Goal: Transaction & Acquisition: Book appointment/travel/reservation

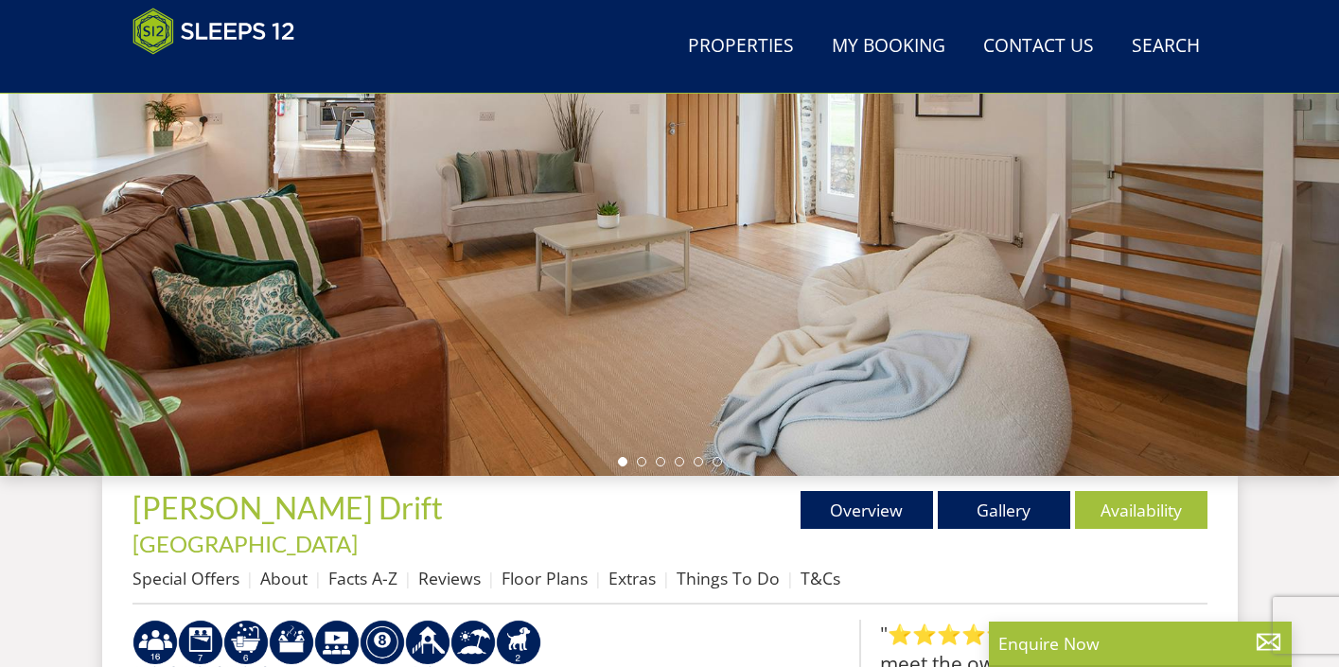
scroll to position [359, 0]
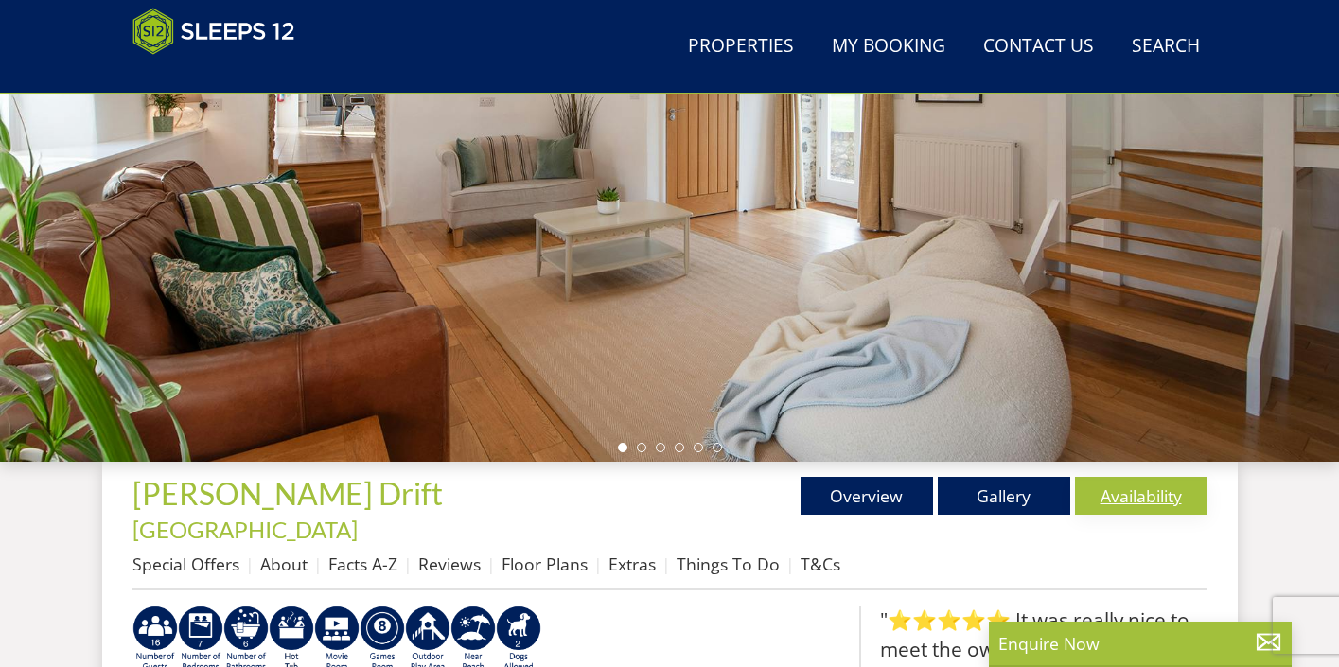
click at [1182, 500] on link "Availability" at bounding box center [1141, 496] width 132 height 38
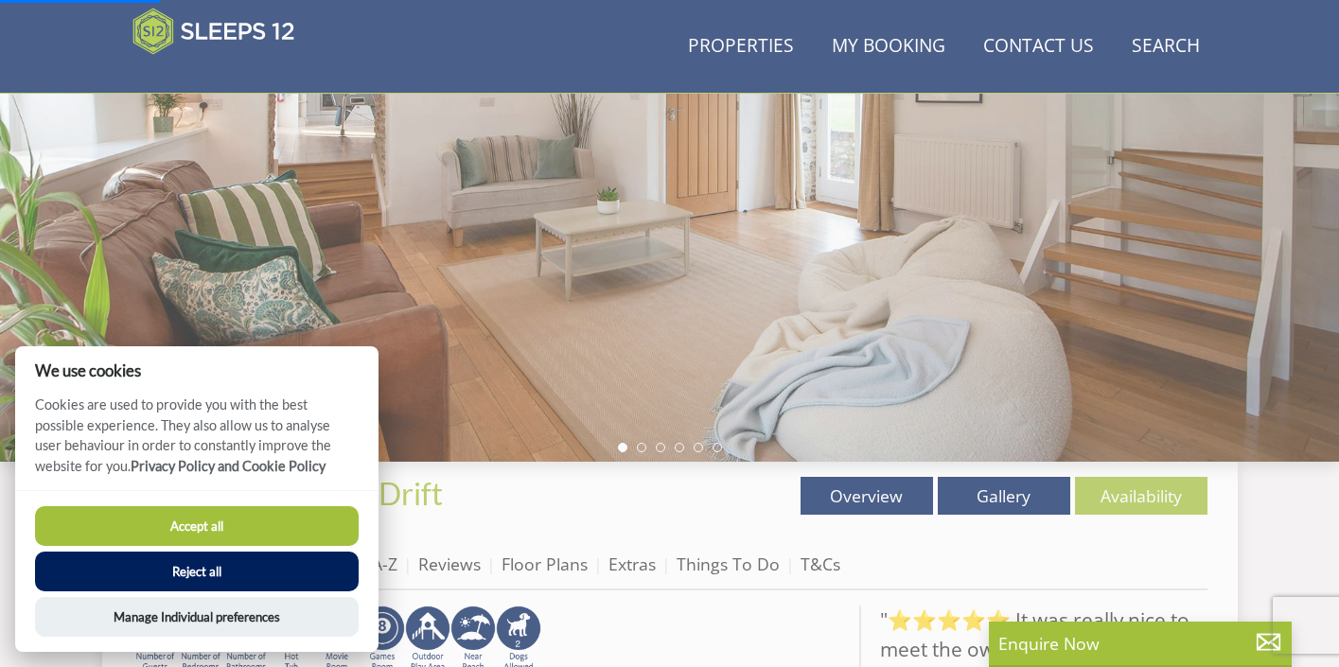
click at [279, 518] on button "Accept all" at bounding box center [197, 526] width 324 height 40
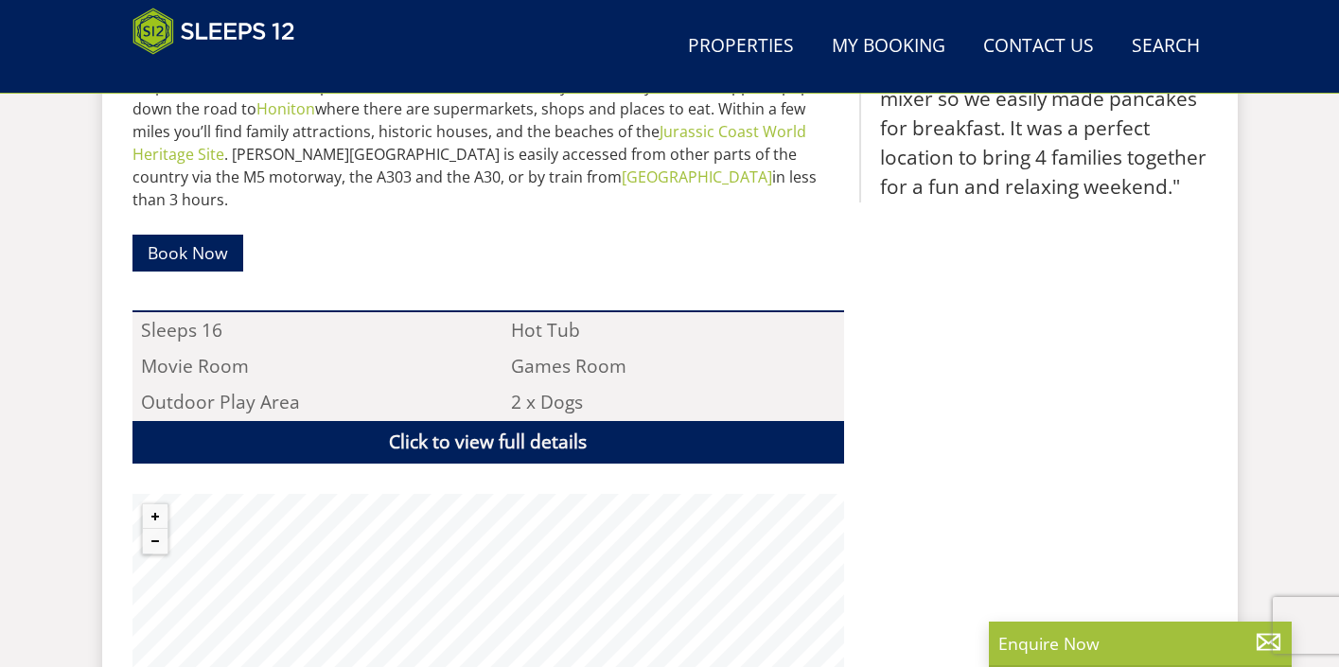
scroll to position [1176, 0]
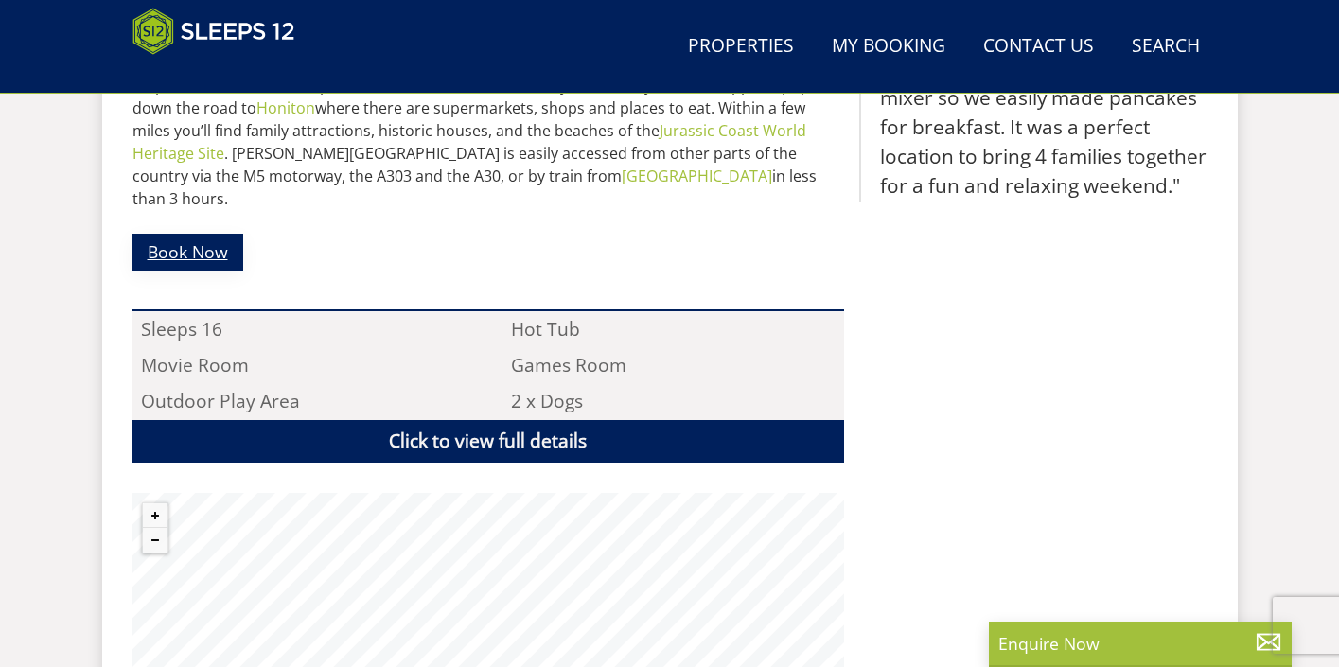
click at [153, 234] on link "Book Now" at bounding box center [187, 252] width 111 height 37
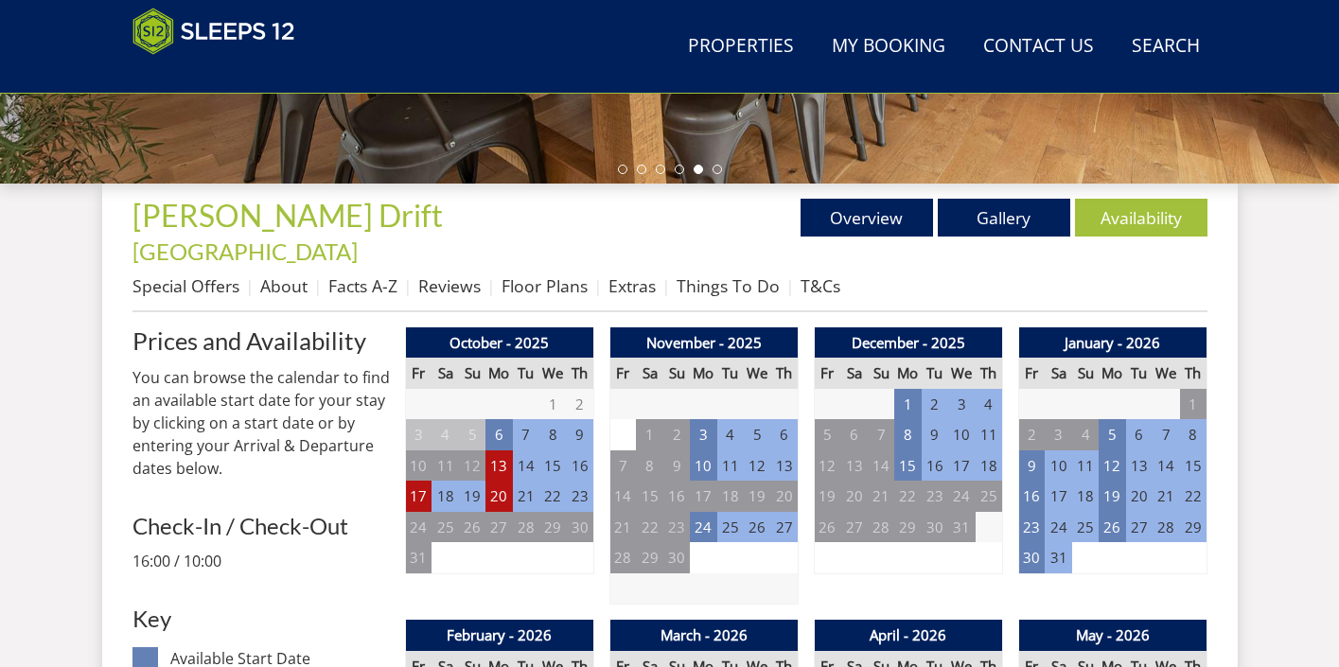
scroll to position [686, 0]
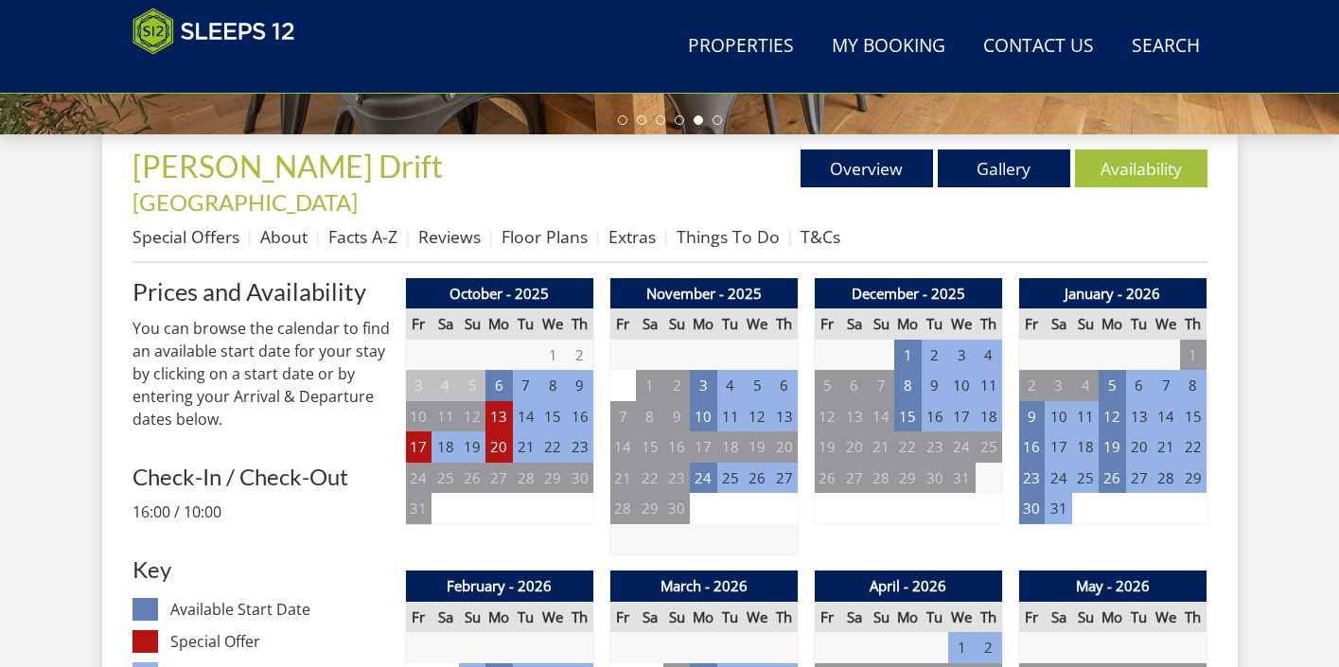
click at [816, 220] on li "T&Cs" at bounding box center [820, 236] width 40 height 32
click at [822, 225] on link "T&Cs" at bounding box center [820, 236] width 40 height 23
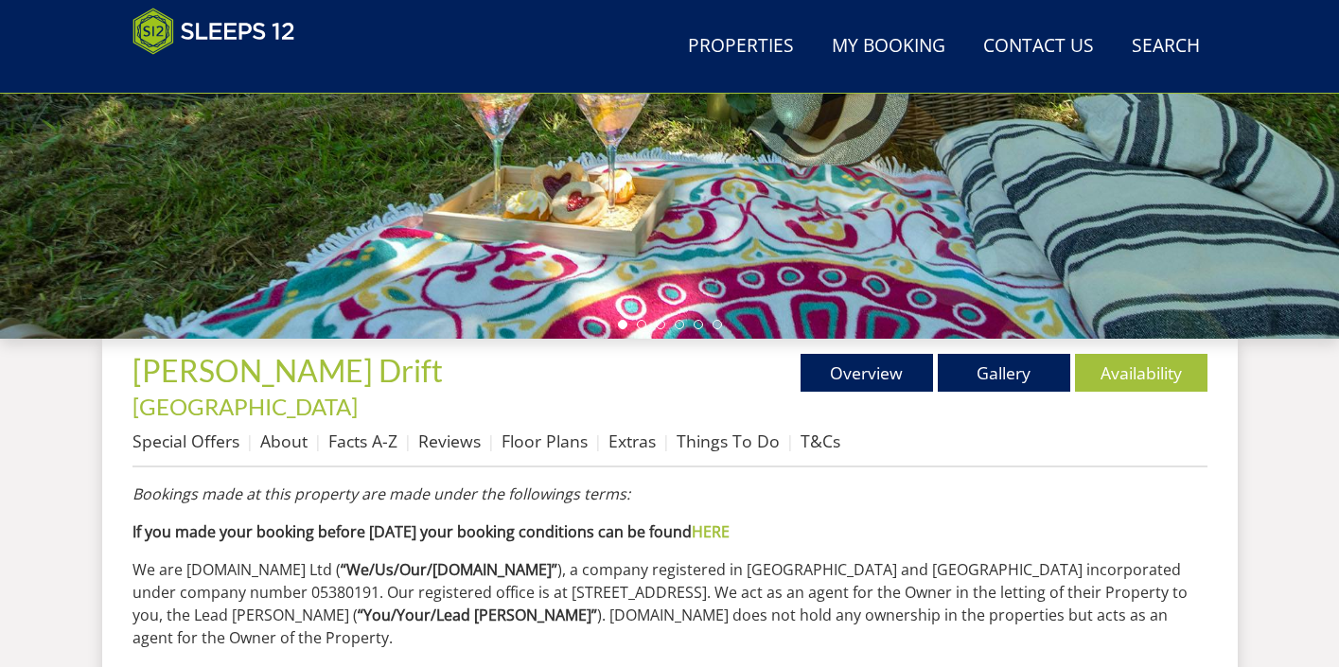
scroll to position [483, 0]
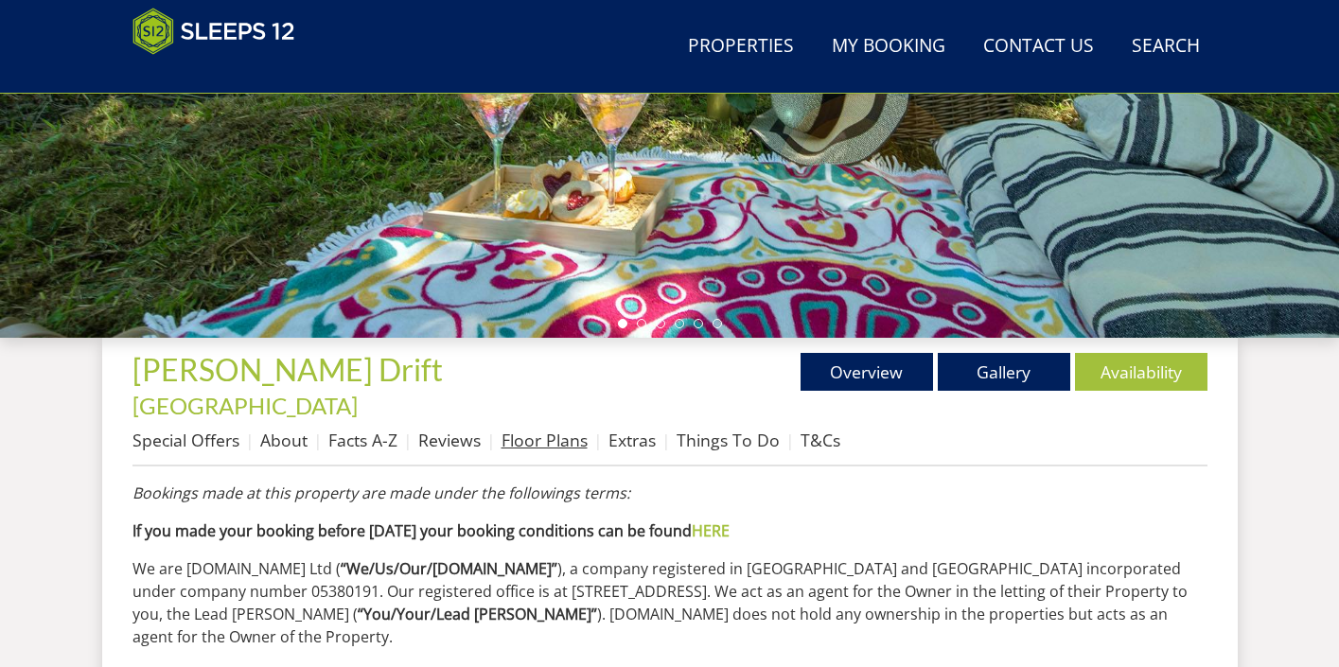
click at [550, 429] on link "Floor Plans" at bounding box center [544, 440] width 86 height 23
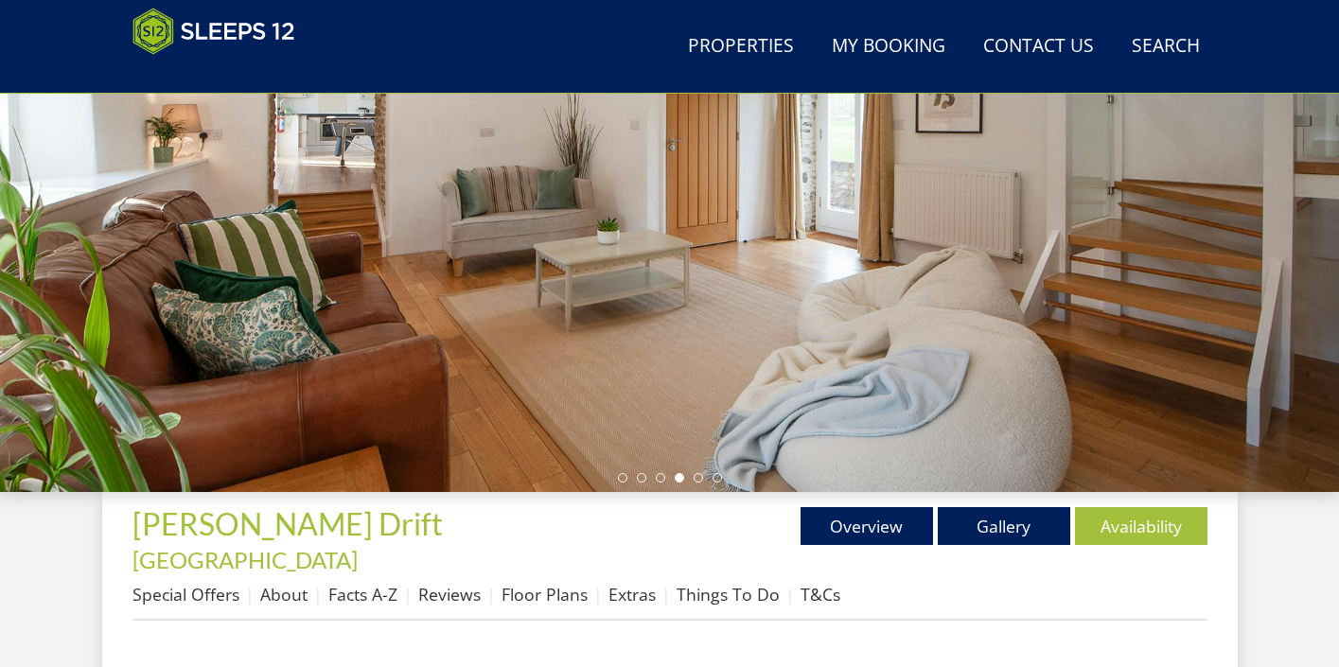
scroll to position [555, 0]
